Goal: Communication & Community: Answer question/provide support

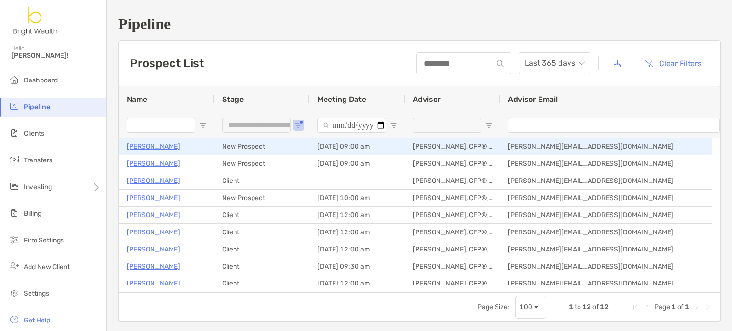
click at [148, 146] on p "[PERSON_NAME]" at bounding box center [153, 147] width 53 height 12
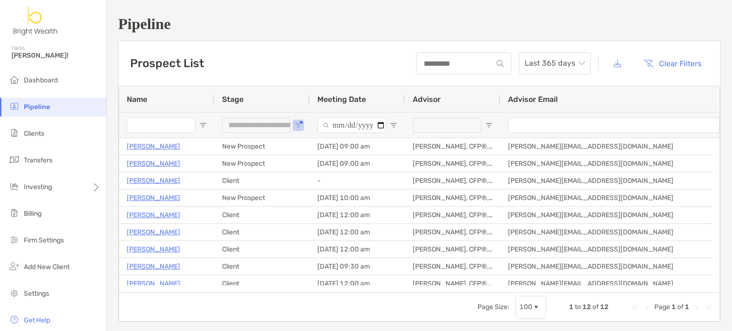
click at [189, 128] on input "Name Filter Input" at bounding box center [161, 125] width 69 height 15
type input "***"
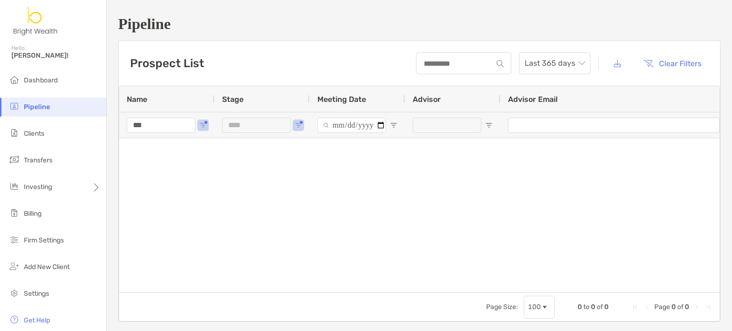
type input "***"
click at [661, 57] on button "Clear Filters" at bounding box center [672, 63] width 72 height 21
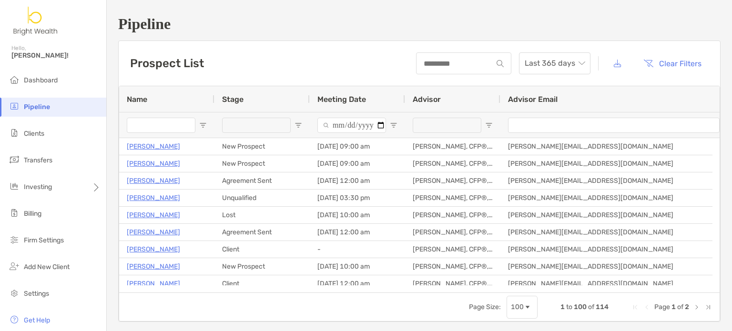
click at [182, 118] on input "Name Filter Input" at bounding box center [161, 125] width 69 height 15
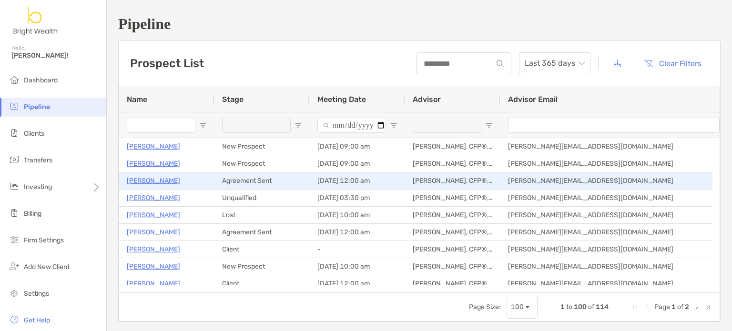
click at [139, 181] on p "Jae Nguyen" at bounding box center [153, 181] width 53 height 12
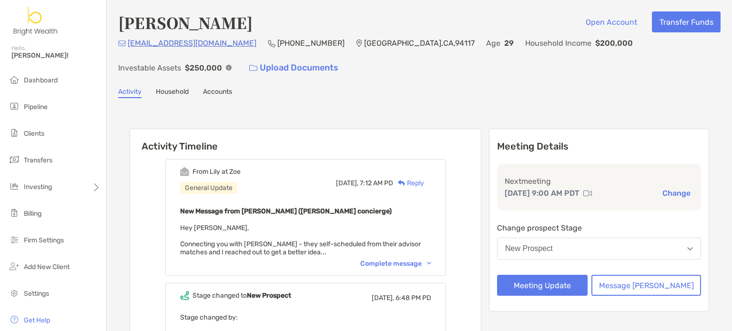
click at [575, 61] on div "[EMAIL_ADDRESS][DOMAIN_NAME] [PHONE_NUMBER] [GEOGRAPHIC_DATA] Age [DEMOGRAPHIC_…" at bounding box center [419, 57] width 602 height 41
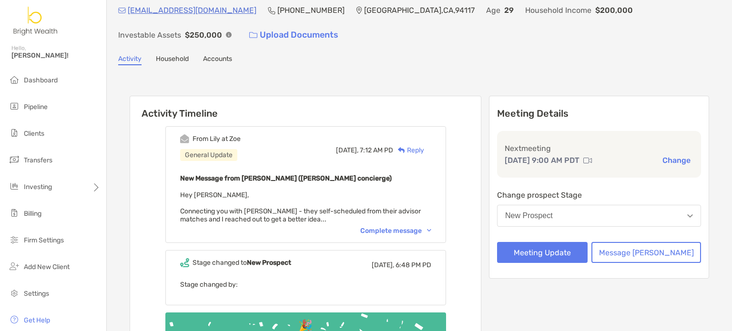
scroll to position [95, 0]
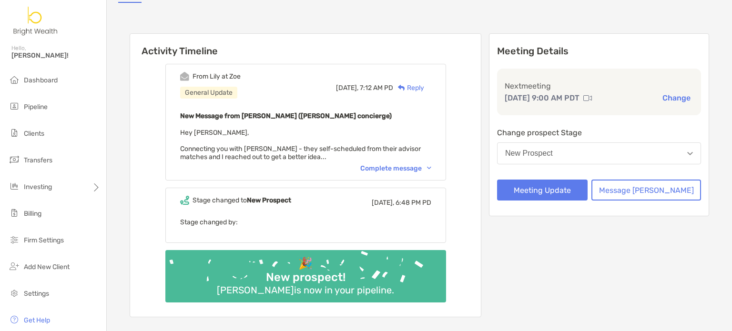
click at [410, 164] on div "Complete message" at bounding box center [395, 168] width 71 height 8
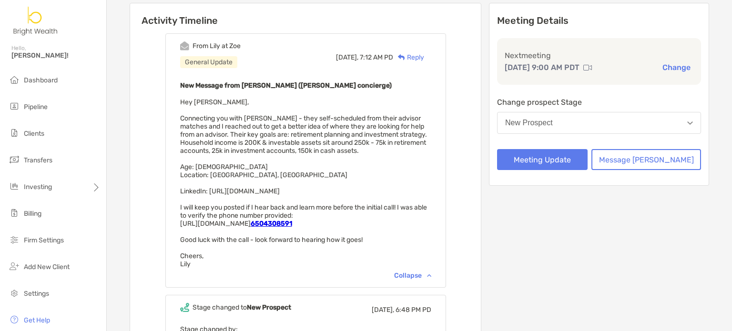
scroll to position [143, 0]
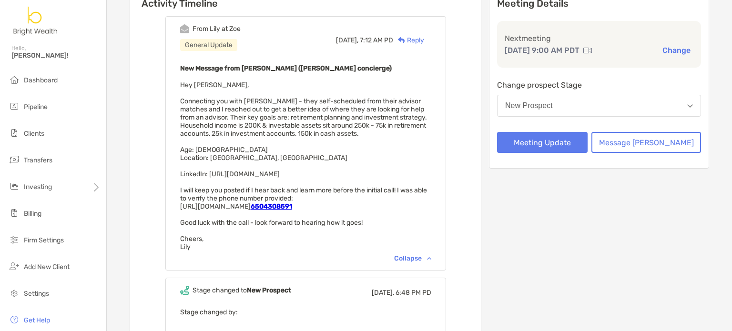
drag, startPoint x: 362, startPoint y: 171, endPoint x: 224, endPoint y: 167, distance: 138.7
click at [224, 167] on div "New Message from [PERSON_NAME] ([PERSON_NAME] concierge) Hey [PERSON_NAME], Con…" at bounding box center [305, 156] width 251 height 189
copy span "[URL][DOMAIN_NAME]"
click at [429, 142] on div "New Message from [PERSON_NAME] ([PERSON_NAME] concierge) Hey [PERSON_NAME], Con…" at bounding box center [305, 156] width 251 height 189
click at [472, 150] on div "From [PERSON_NAME] at Zoe General Update [DATE], 7:12 AM PD Reply New Message f…" at bounding box center [305, 208] width 351 height 398
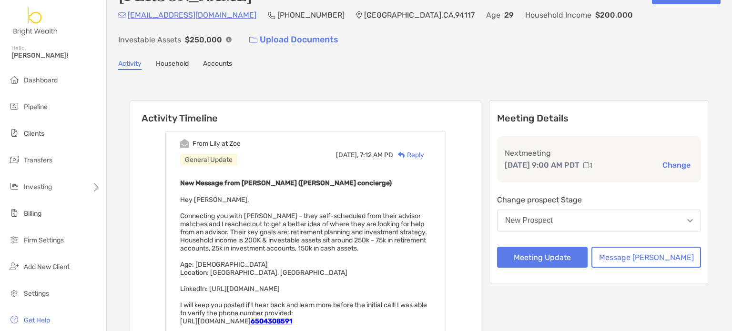
scroll to position [0, 0]
